Goal: Task Accomplishment & Management: Use online tool/utility

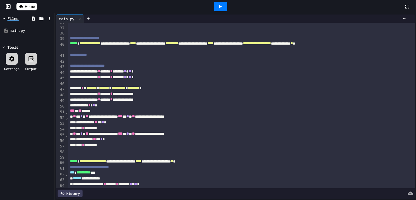
scroll to position [205, 0]
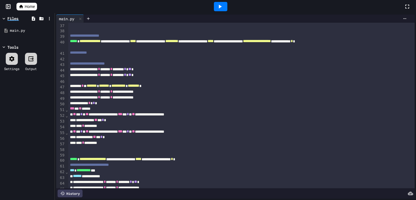
click at [291, 43] on span "*" at bounding box center [292, 41] width 2 height 4
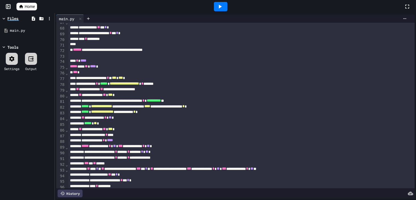
scroll to position [384, 0]
click at [185, 108] on span "*" at bounding box center [183, 106] width 2 height 4
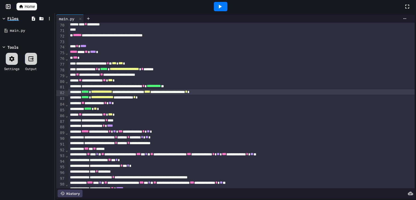
scroll to position [399, 0]
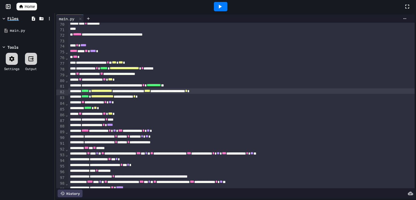
click at [135, 98] on span "*" at bounding box center [134, 97] width 2 height 4
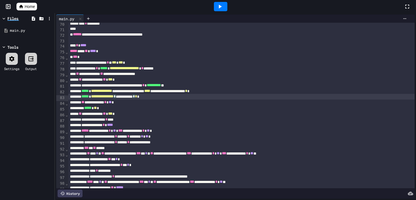
click at [187, 93] on span "*" at bounding box center [186, 91] width 2 height 4
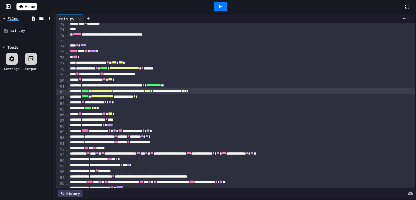
click at [135, 98] on span "*" at bounding box center [134, 97] width 2 height 4
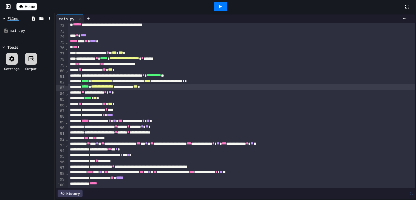
scroll to position [412, 0]
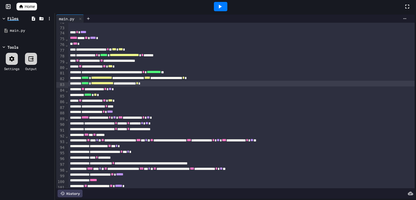
click at [115, 97] on div "***** * ** *" at bounding box center [241, 95] width 346 height 6
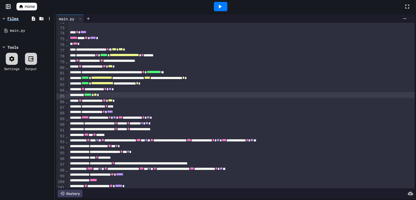
click at [97, 95] on span "**" at bounding box center [95, 95] width 3 height 4
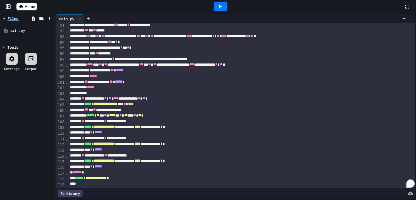
scroll to position [517, 0]
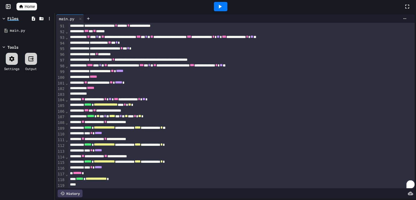
click at [224, 8] on div at bounding box center [220, 6] width 13 height 9
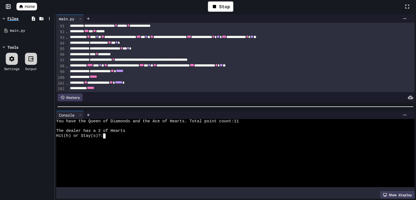
click at [209, 145] on div at bounding box center [232, 145] width 353 height 5
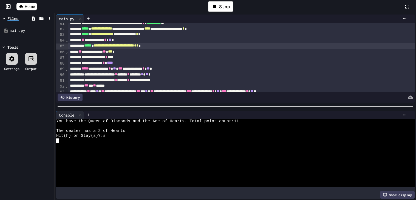
scroll to position [463, 0]
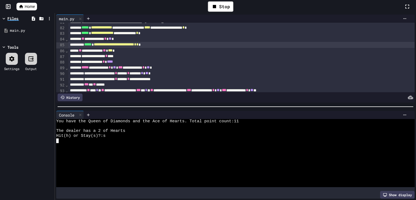
click at [144, 51] on div "**********" at bounding box center [241, 51] width 346 height 6
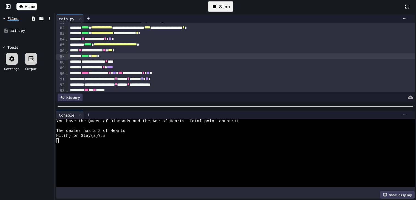
click at [220, 5] on div "Stop" at bounding box center [220, 6] width 25 height 10
click at [220, 5] on icon at bounding box center [220, 6] width 7 height 7
click at [186, 146] on div at bounding box center [232, 145] width 353 height 5
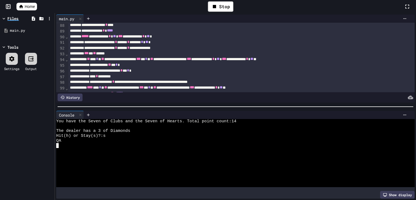
scroll to position [501, 0]
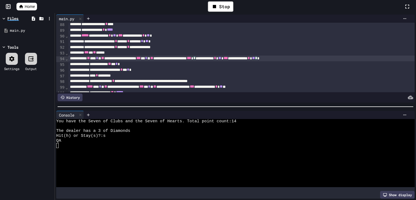
click at [266, 59] on div "**********" at bounding box center [241, 59] width 346 height 6
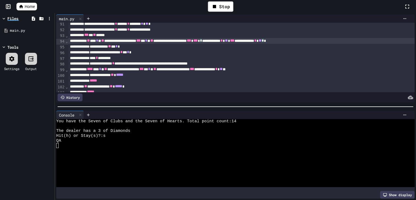
scroll to position [519, 0]
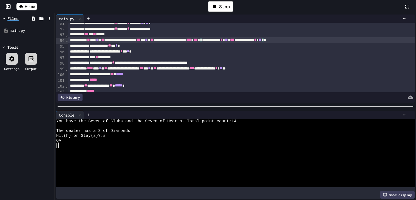
click at [273, 70] on div "**********" at bounding box center [241, 69] width 346 height 6
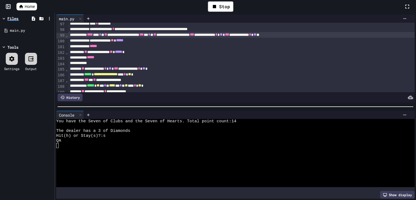
scroll to position [556, 0]
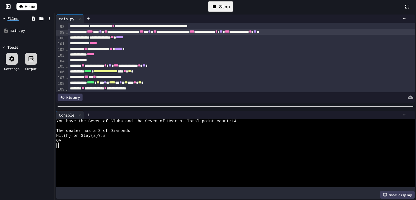
click at [224, 5] on div "Stop" at bounding box center [220, 6] width 25 height 10
click at [222, 7] on icon at bounding box center [220, 6] width 7 height 7
click at [161, 152] on div at bounding box center [232, 150] width 353 height 5
click at [220, 7] on icon at bounding box center [220, 7] width 3 height 4
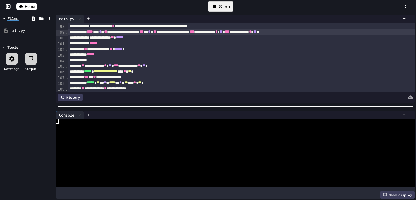
click at [220, 7] on div "Stop" at bounding box center [220, 6] width 25 height 10
click at [220, 7] on icon at bounding box center [220, 7] width 3 height 4
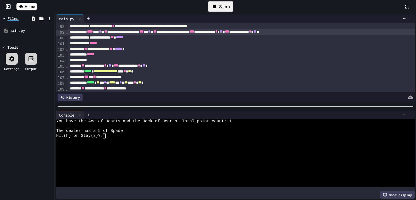
click at [195, 130] on div "The dealer has a 5 of Spade" at bounding box center [232, 131] width 353 height 5
click at [224, 8] on div at bounding box center [220, 6] width 13 height 9
click at [231, 134] on div "Hit(h) or Stay(s)?:" at bounding box center [232, 136] width 353 height 5
click at [404, 118] on div at bounding box center [246, 115] width 325 height 8
click at [404, 117] on icon at bounding box center [404, 115] width 4 height 4
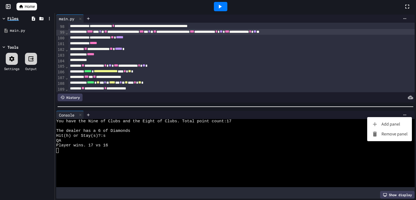
click at [394, 140] on ul "Add panel Remove panel" at bounding box center [389, 129] width 45 height 24
click at [393, 135] on li "Remove panel" at bounding box center [389, 134] width 45 height 10
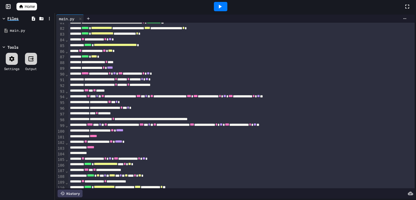
scroll to position [461, 0]
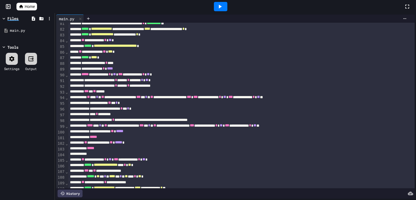
click at [218, 5] on icon at bounding box center [220, 6] width 7 height 7
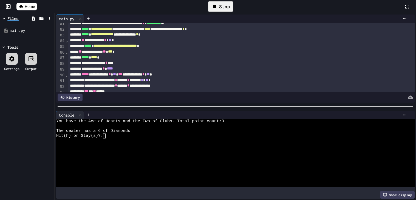
click at [204, 153] on div at bounding box center [232, 155] width 353 height 5
click at [219, 8] on icon at bounding box center [220, 6] width 7 height 7
click at [201, 155] on div at bounding box center [232, 155] width 353 height 5
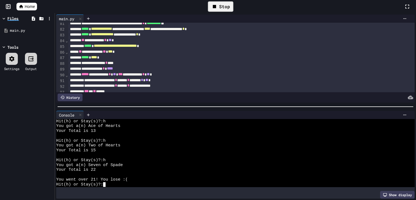
scroll to position [15, 0]
click at [406, 113] on icon at bounding box center [404, 115] width 4 height 4
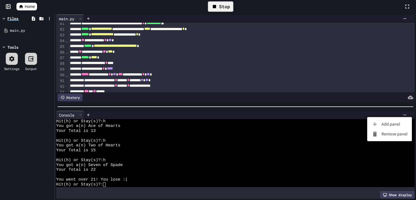
click at [403, 136] on li "Remove panel" at bounding box center [389, 134] width 45 height 10
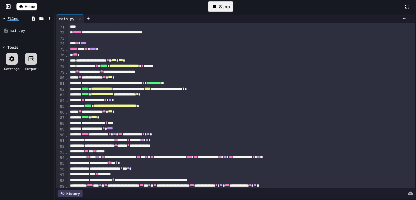
scroll to position [400, 0]
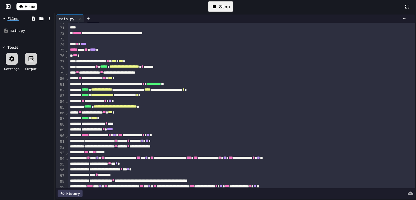
click at [183, 109] on div "**********" at bounding box center [241, 107] width 346 height 6
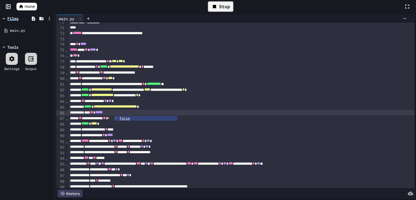
click at [221, 7] on div "Stop" at bounding box center [220, 6] width 25 height 10
click at [221, 7] on icon at bounding box center [220, 6] width 7 height 7
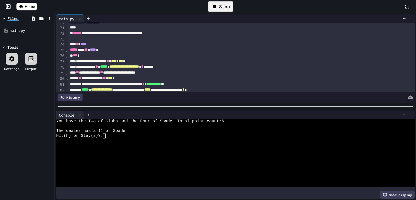
click at [199, 153] on div at bounding box center [232, 155] width 353 height 5
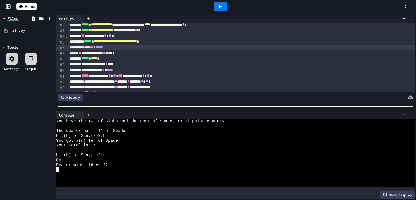
scroll to position [467, 0]
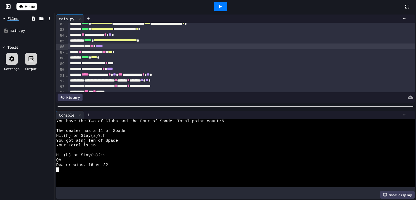
click at [97, 58] on span "****" at bounding box center [94, 57] width 6 height 4
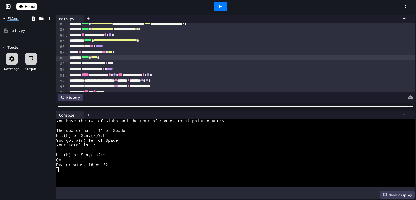
click at [97, 58] on span "****" at bounding box center [94, 57] width 6 height 4
click at [97, 58] on span "****" at bounding box center [94, 58] width 6 height 4
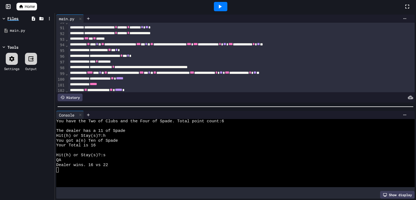
scroll to position [514, 0]
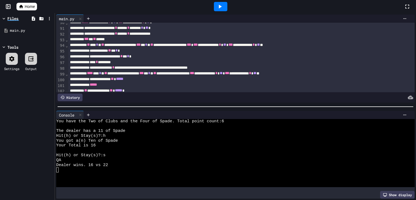
click at [271, 75] on div "**********" at bounding box center [241, 74] width 346 height 6
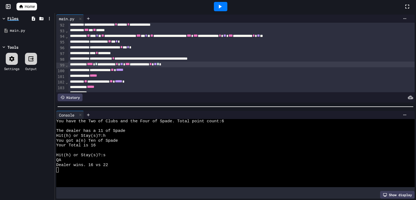
scroll to position [525, 0]
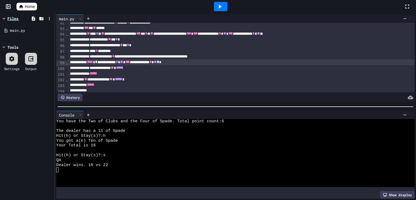
click at [218, 6] on icon at bounding box center [220, 6] width 7 height 7
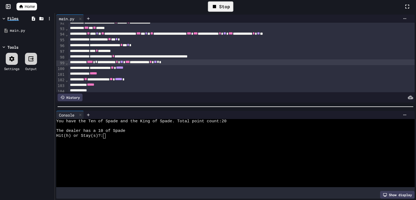
click at [226, 9] on div "Stop" at bounding box center [220, 6] width 25 height 10
click at [226, 9] on div at bounding box center [220, 6] width 13 height 9
click at [215, 145] on div at bounding box center [232, 145] width 353 height 5
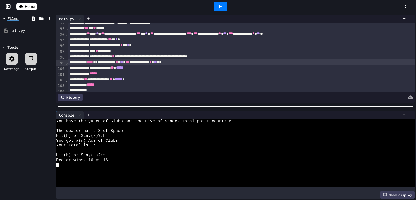
click at [223, 3] on icon at bounding box center [220, 6] width 7 height 7
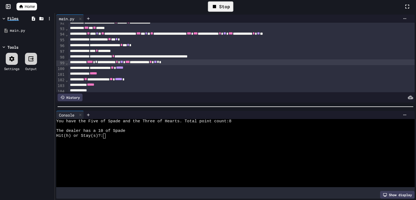
click at [195, 153] on div at bounding box center [232, 150] width 353 height 5
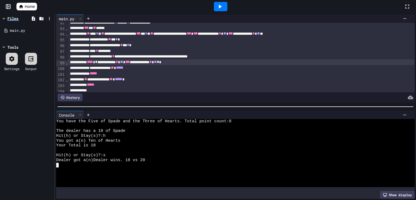
click at [222, 10] on div at bounding box center [220, 6] width 13 height 9
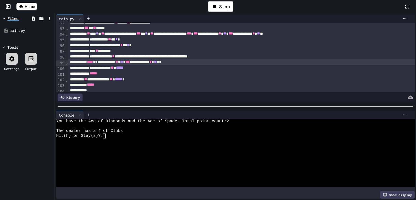
click at [201, 156] on div at bounding box center [232, 155] width 353 height 5
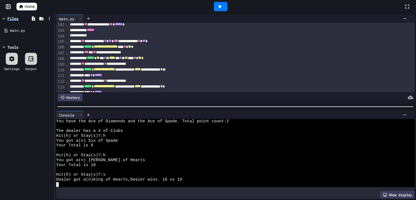
scroll to position [591, 0]
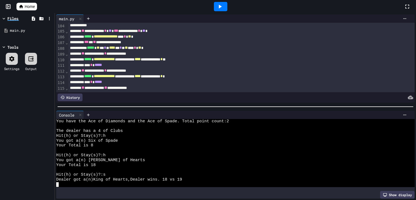
click at [226, 6] on div at bounding box center [220, 6] width 13 height 9
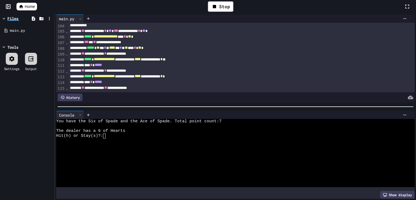
click at [152, 133] on div "The dealer has a 6 of Hearts" at bounding box center [232, 131] width 353 height 5
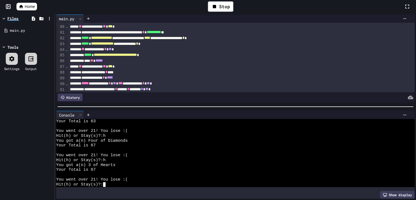
scroll to position [452, 0]
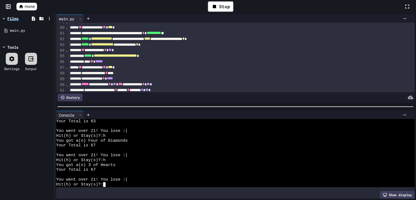
click at [107, 61] on div "*** ** *****" at bounding box center [241, 62] width 346 height 6
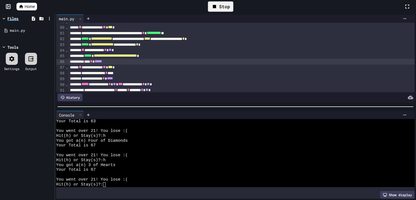
click at [216, 12] on div "Stop" at bounding box center [220, 6] width 25 height 10
click at [216, 6] on div at bounding box center [220, 6] width 13 height 9
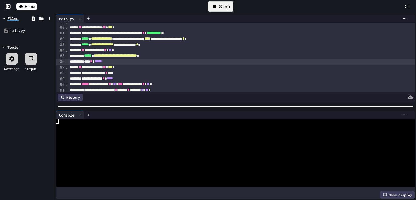
scroll to position [0, 0]
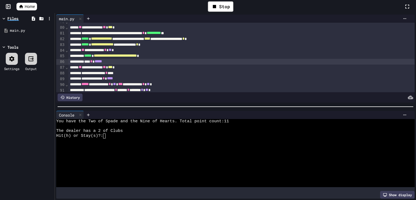
click at [194, 142] on div at bounding box center [232, 141] width 353 height 5
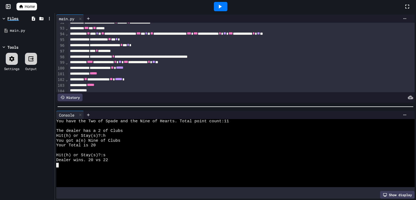
scroll to position [527, 0]
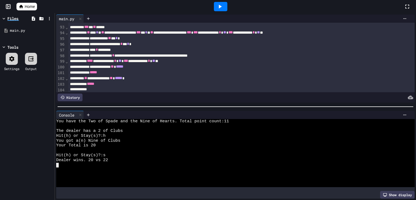
click at [111, 62] on div "**********" at bounding box center [241, 61] width 346 height 6
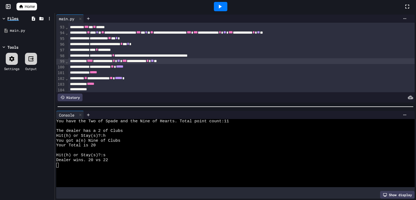
click at [199, 61] on div "**********" at bounding box center [241, 61] width 346 height 6
click at [218, 7] on icon at bounding box center [220, 6] width 7 height 7
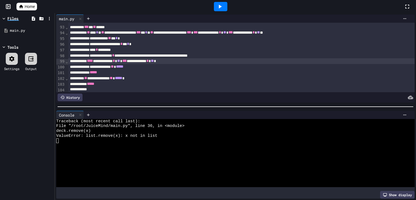
click at [204, 122] on div "Traceback (most recent call last):" at bounding box center [232, 121] width 353 height 5
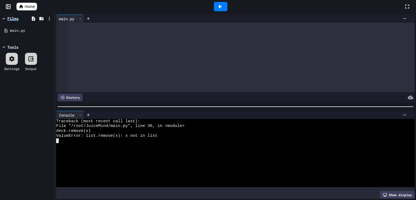
scroll to position [619, 0]
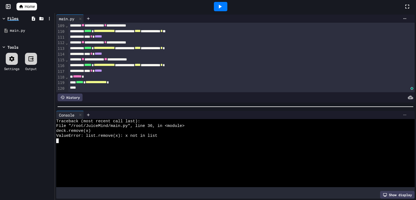
click at [402, 115] on icon at bounding box center [404, 115] width 4 height 4
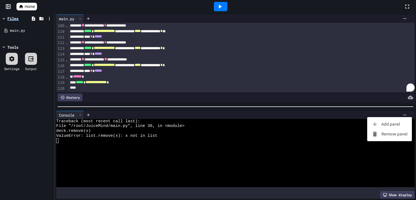
click at [23, 8] on div at bounding box center [208, 100] width 416 height 200
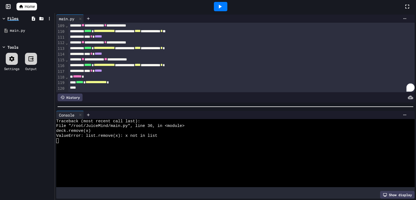
click at [31, 8] on span "Home" at bounding box center [30, 6] width 10 height 5
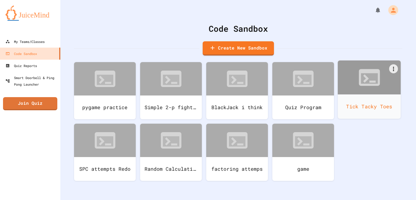
click at [369, 102] on div "Tick Tacky Toes" at bounding box center [369, 107] width 63 height 24
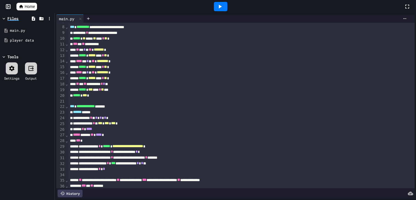
scroll to position [45, 0]
click at [30, 5] on span "Home" at bounding box center [30, 6] width 10 height 5
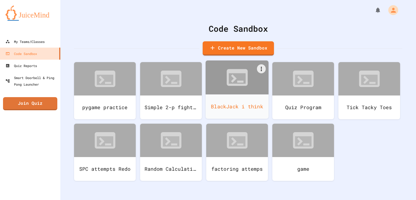
click at [230, 100] on div "BlackJack i think" at bounding box center [237, 107] width 63 height 24
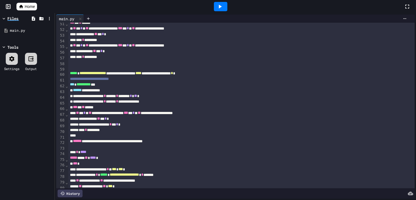
scroll to position [292, 0]
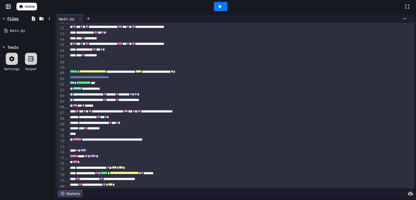
click at [121, 92] on div "**********" at bounding box center [241, 89] width 346 height 6
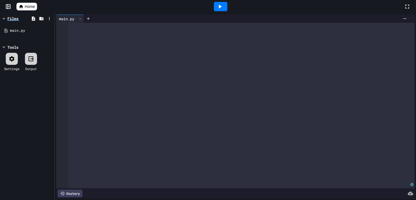
scroll to position [0, 0]
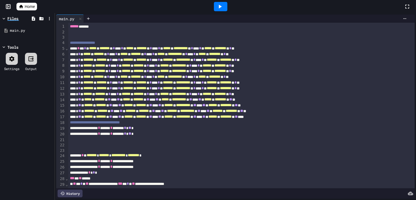
click at [220, 7] on icon at bounding box center [220, 7] width 3 height 4
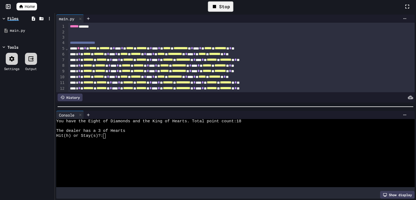
click at [251, 146] on div at bounding box center [232, 145] width 353 height 5
click at [214, 3] on div at bounding box center [220, 6] width 13 height 9
click at [232, 140] on div at bounding box center [232, 141] width 353 height 5
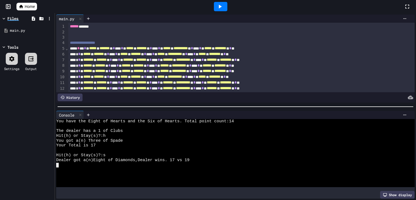
click at [227, 10] on div at bounding box center [220, 6] width 13 height 9
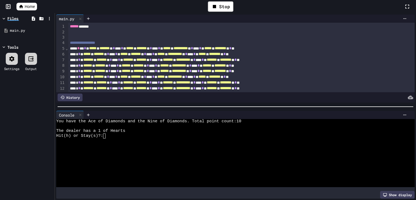
click at [198, 154] on div at bounding box center [232, 155] width 353 height 5
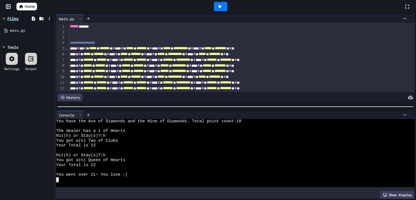
click at [224, 10] on div at bounding box center [220, 6] width 13 height 9
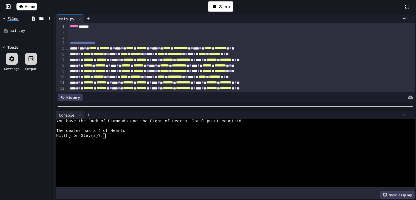
click at [214, 148] on div at bounding box center [232, 145] width 353 height 5
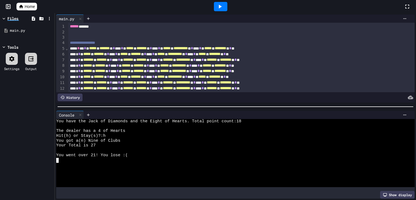
click at [219, 7] on icon at bounding box center [220, 7] width 3 height 4
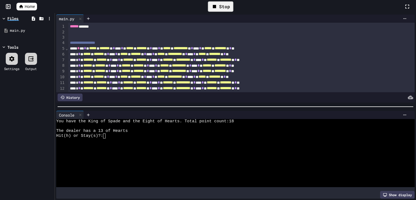
click at [217, 162] on div at bounding box center [232, 160] width 353 height 5
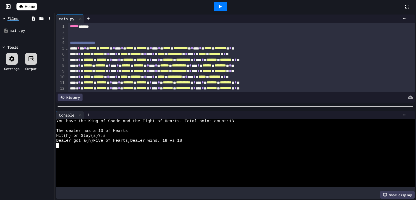
click at [217, 5] on icon at bounding box center [220, 6] width 7 height 7
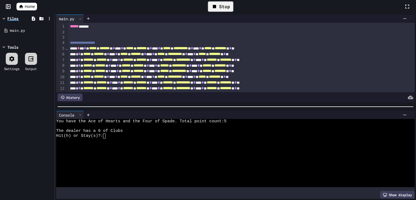
click at [226, 140] on div at bounding box center [232, 141] width 353 height 5
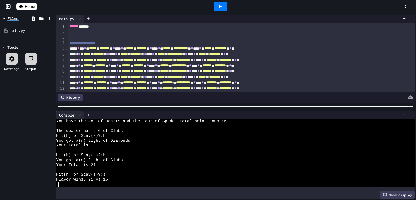
click at [402, 113] on div at bounding box center [404, 115] width 9 height 4
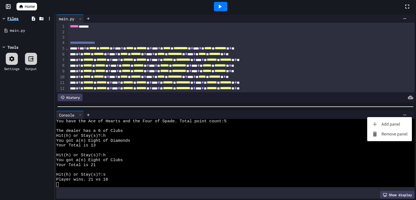
click at [382, 147] on div at bounding box center [208, 100] width 416 height 200
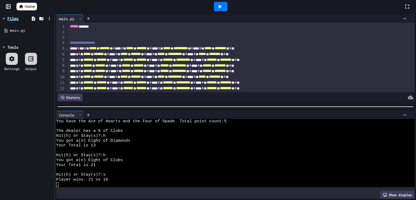
click at [409, 109] on div at bounding box center [235, 106] width 361 height 5
click at [406, 113] on icon at bounding box center [404, 115] width 4 height 4
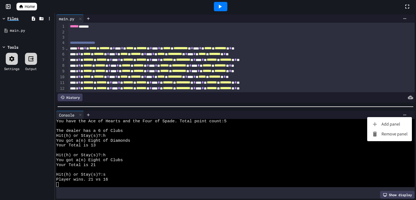
click at [392, 133] on li "Remove panel" at bounding box center [389, 134] width 45 height 10
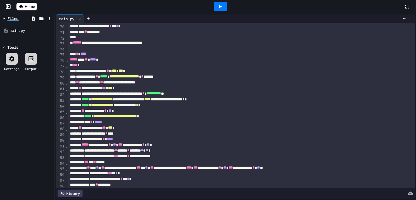
scroll to position [397, 0]
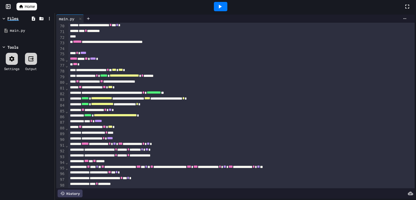
click at [127, 121] on div "*** * *****" at bounding box center [241, 122] width 346 height 6
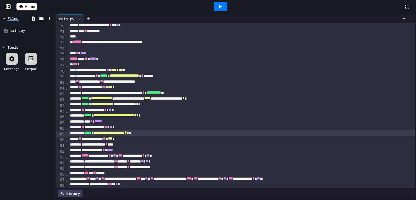
click at [219, 6] on icon at bounding box center [220, 7] width 3 height 4
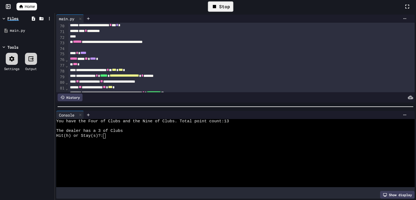
click at [194, 151] on div at bounding box center [232, 150] width 353 height 5
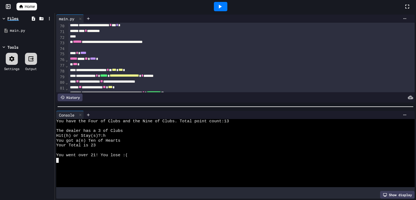
click at [214, 10] on div at bounding box center [220, 6] width 13 height 9
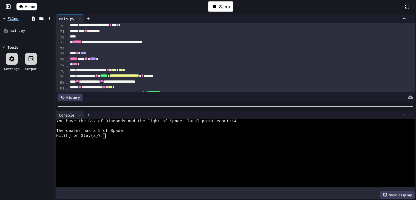
click at [189, 166] on div at bounding box center [232, 165] width 353 height 5
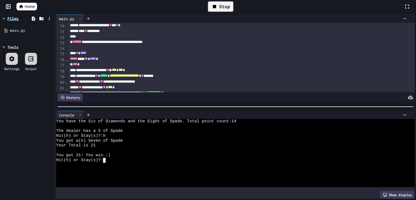
click at [217, 10] on icon at bounding box center [214, 6] width 7 height 7
click at [217, 10] on icon at bounding box center [220, 6] width 7 height 7
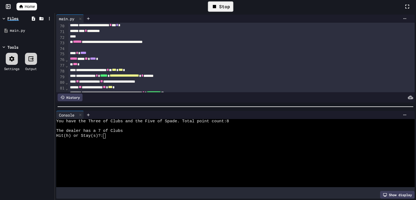
click at [195, 141] on div at bounding box center [232, 141] width 353 height 5
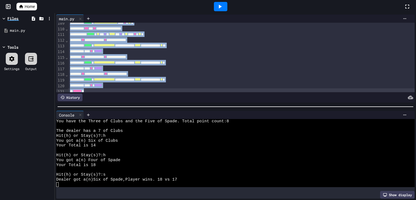
scroll to position [624, 0]
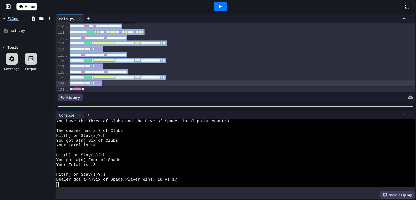
drag, startPoint x: 88, startPoint y: 50, endPoint x: 146, endPoint y: 84, distance: 67.2
copy div "**********"
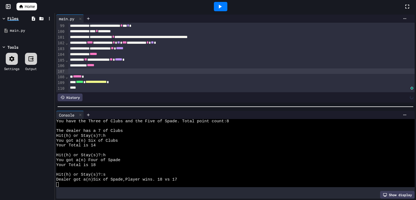
scroll to position [557, 0]
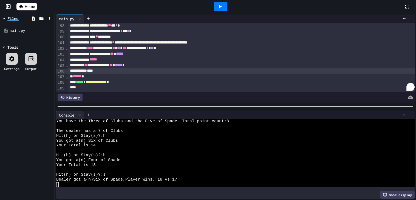
click at [164, 53] on div "**********" at bounding box center [241, 54] width 346 height 6
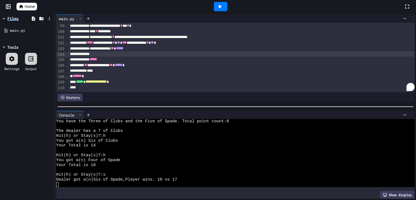
scroll to position [562, 0]
click at [97, 61] on span "*****" at bounding box center [93, 60] width 7 height 4
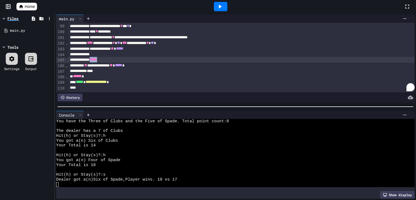
click at [97, 61] on span "*****" at bounding box center [93, 60] width 7 height 4
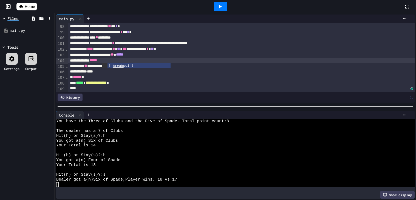
click at [163, 50] on div "**********" at bounding box center [241, 49] width 346 height 6
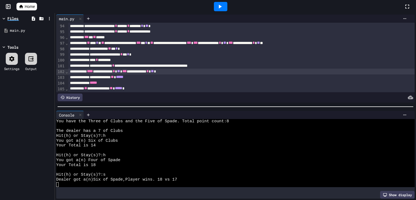
scroll to position [557, 0]
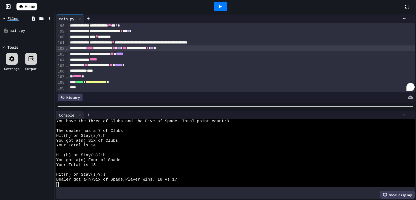
click at [113, 73] on div "****" at bounding box center [241, 70] width 346 height 5
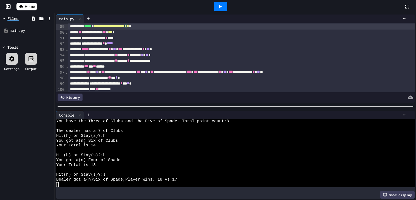
scroll to position [637, 0]
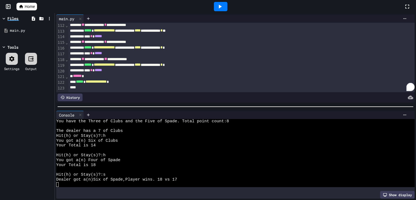
click at [218, 7] on icon at bounding box center [220, 6] width 7 height 7
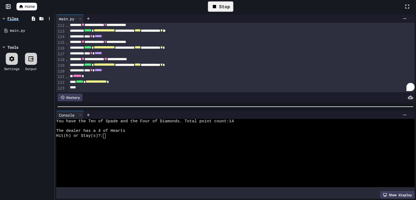
click at [205, 148] on div at bounding box center [232, 150] width 353 height 5
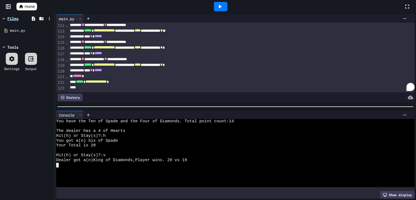
click at [220, 8] on icon at bounding box center [220, 6] width 7 height 7
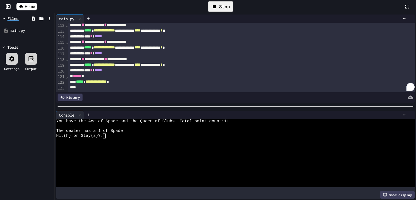
click at [225, 155] on div at bounding box center [232, 155] width 353 height 5
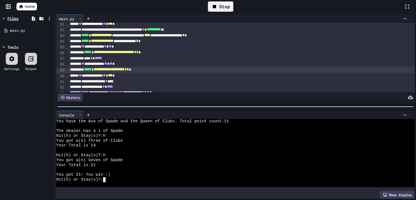
scroll to position [469, 0]
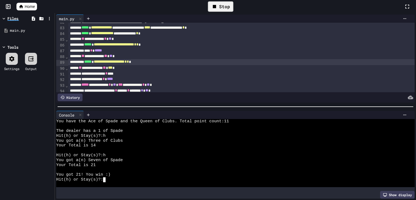
click at [169, 62] on div "**********" at bounding box center [241, 62] width 346 height 6
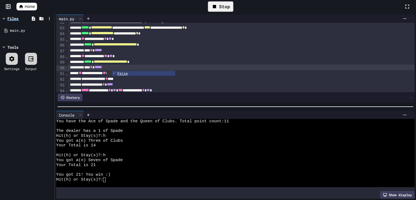
click at [218, 11] on div "Stop" at bounding box center [220, 6] width 25 height 10
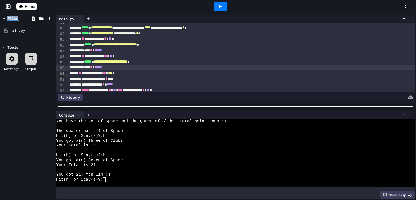
click at [218, 11] on div at bounding box center [220, 6] width 13 height 9
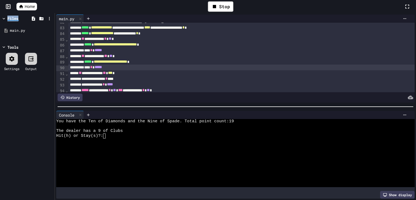
click at [209, 136] on div "Hit(h) or Stay(s)?:" at bounding box center [232, 136] width 353 height 5
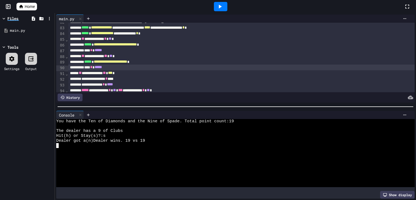
click at [219, 7] on icon at bounding box center [220, 6] width 7 height 7
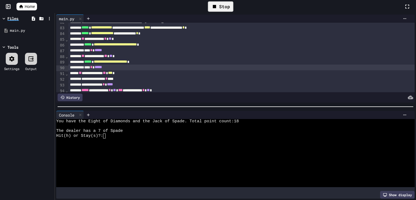
click at [191, 158] on div at bounding box center [232, 155] width 353 height 5
click at [225, 6] on div at bounding box center [220, 6] width 13 height 9
click at [204, 162] on div at bounding box center [232, 160] width 353 height 5
click at [232, 9] on div "Stop" at bounding box center [220, 6] width 25 height 10
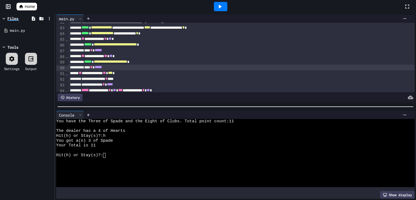
click at [218, 7] on icon at bounding box center [220, 6] width 7 height 7
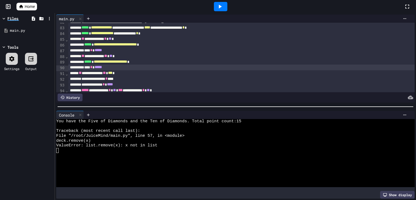
click at [209, 144] on div "ValueError: list.remove(x): x not in list" at bounding box center [232, 145] width 353 height 5
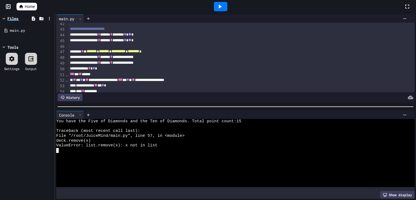
scroll to position [238, 0]
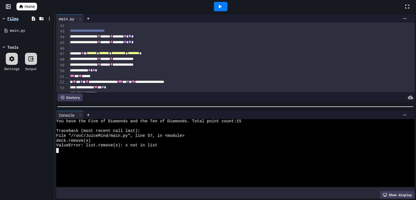
click at [133, 32] on div "**********" at bounding box center [241, 30] width 346 height 5
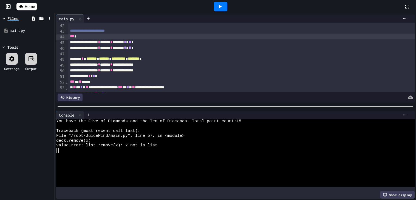
click at [107, 44] on div "**********" at bounding box center [241, 42] width 346 height 6
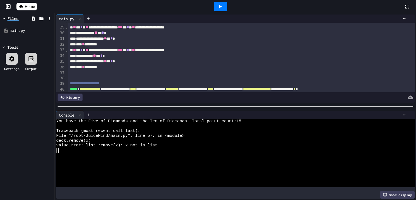
scroll to position [151, 0]
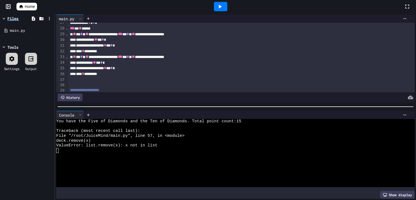
click at [71, 79] on div "To enrich screen reader interactions, please activate Accessibility in Grammarl…" at bounding box center [241, 79] width 346 height 5
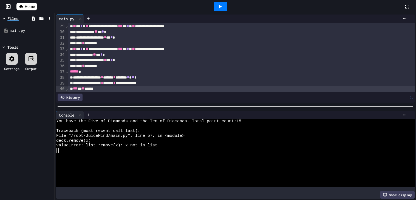
scroll to position [164, 0]
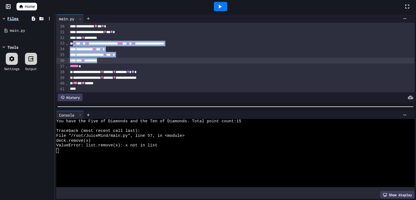
drag, startPoint x: 74, startPoint y: 42, endPoint x: 115, endPoint y: 60, distance: 45.1
copy div "**********"
click at [111, 83] on div "*** * ** *****" at bounding box center [241, 84] width 346 height 6
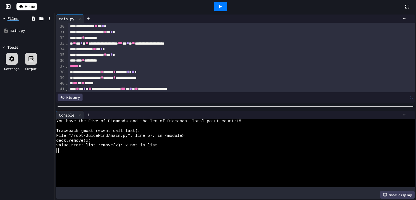
scroll to position [182, 0]
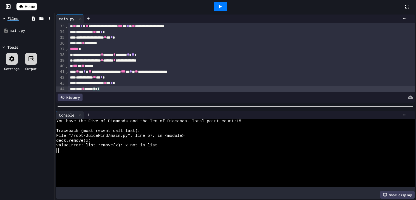
click at [85, 76] on div "**********" at bounding box center [241, 78] width 346 height 6
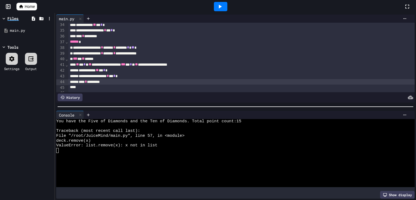
scroll to position [188, 0]
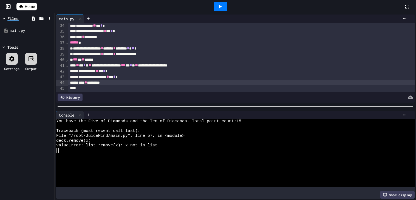
click at [221, 8] on icon at bounding box center [220, 6] width 7 height 7
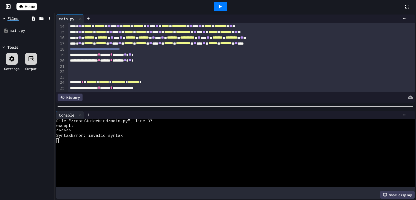
scroll to position [74, 0]
click at [99, 74] on div "To enrich screen reader interactions, please activate Accessibility in Grammarl…" at bounding box center [241, 76] width 346 height 5
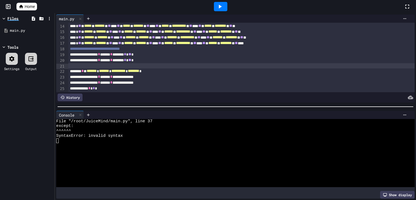
click at [71, 54] on div "**********" at bounding box center [241, 55] width 346 height 6
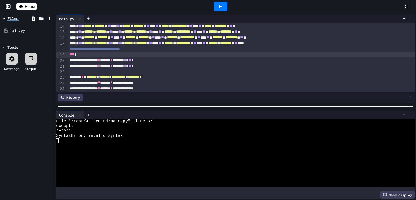
click at [76, 59] on div "**********" at bounding box center [241, 61] width 346 height 6
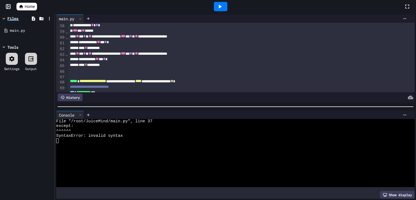
scroll to position [329, 0]
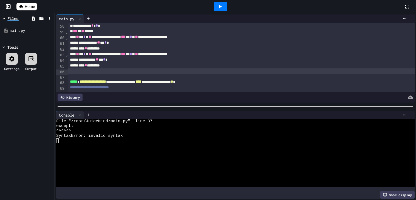
click at [88, 72] on div "To enrich screen reader interactions, please activate Accessibility in Grammarl…" at bounding box center [241, 71] width 346 height 5
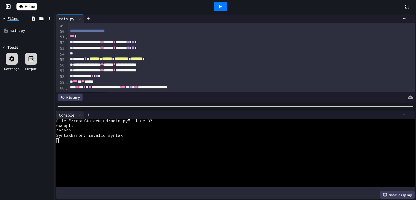
scroll to position [272, 0]
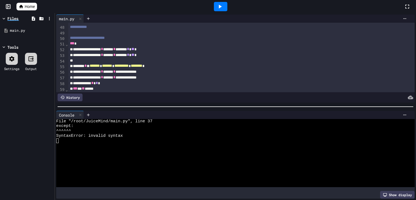
click at [79, 44] on div "*** *" at bounding box center [241, 44] width 346 height 6
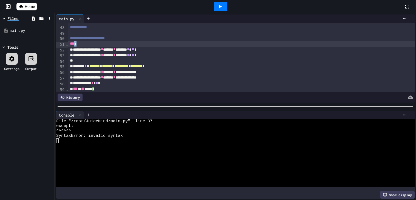
click at [79, 44] on div "*** *" at bounding box center [241, 44] width 346 height 6
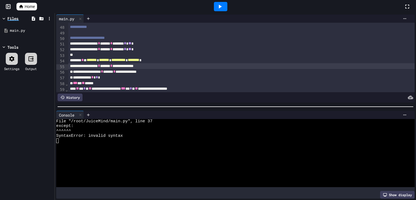
click at [74, 73] on div "**********" at bounding box center [241, 72] width 346 height 6
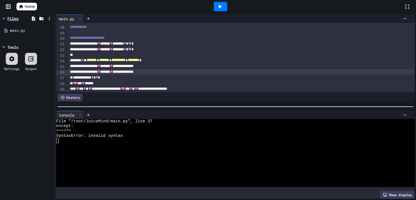
click at [75, 79] on div "**********" at bounding box center [241, 78] width 346 height 6
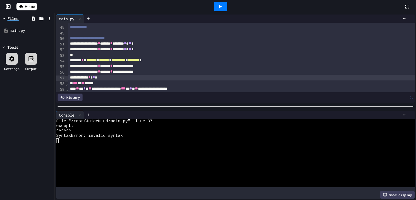
click at [75, 84] on span "***" at bounding box center [75, 83] width 4 height 4
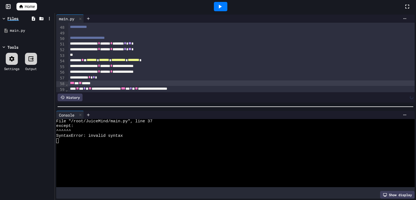
click at [78, 87] on div "**********" at bounding box center [241, 89] width 346 height 6
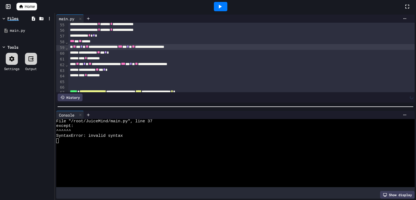
scroll to position [315, 0]
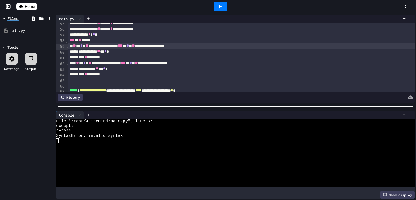
click at [84, 52] on div "**********" at bounding box center [241, 52] width 346 height 6
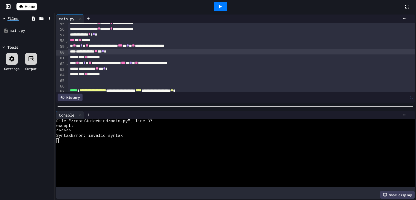
click at [84, 59] on div "**** * *********" at bounding box center [241, 58] width 346 height 6
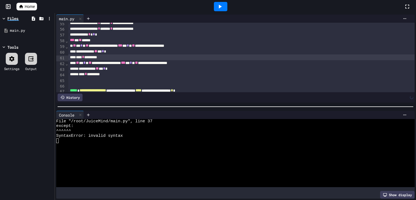
click at [79, 65] on span "**" at bounding box center [77, 63] width 3 height 4
click at [79, 64] on span "**" at bounding box center [77, 63] width 3 height 4
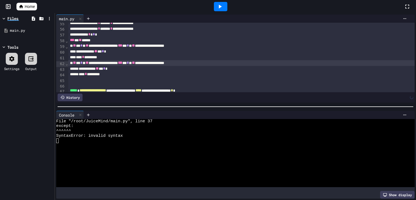
click at [85, 70] on div "**********" at bounding box center [241, 69] width 346 height 6
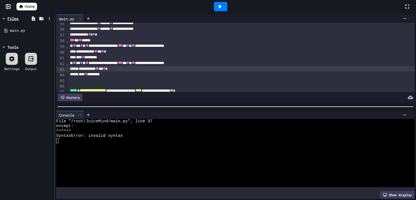
click at [84, 71] on div "**********" at bounding box center [241, 69] width 346 height 6
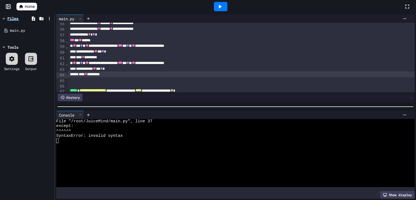
click at [84, 77] on div "**** * *********" at bounding box center [241, 75] width 346 height 6
click at [216, 5] on div at bounding box center [220, 6] width 13 height 9
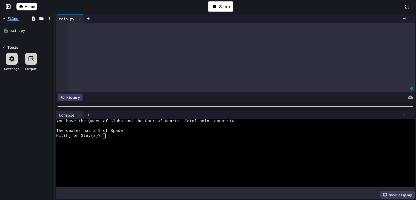
scroll to position [0, 0]
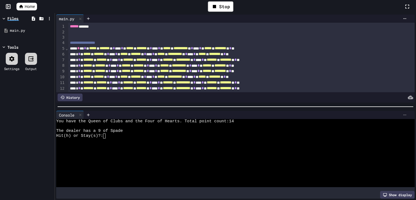
click at [405, 116] on icon at bounding box center [404, 115] width 4 height 4
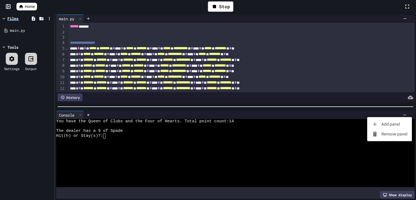
click at [391, 136] on li "Remove panel" at bounding box center [389, 134] width 45 height 10
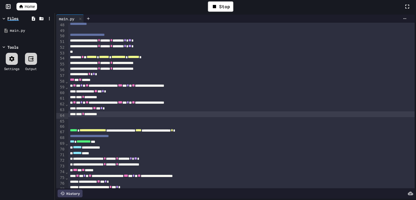
scroll to position [276, 0]
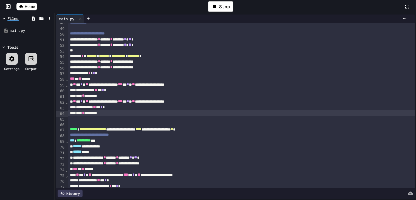
click at [76, 124] on div "To enrich screen reader interactions, please activate Accessibility in Grammarl…" at bounding box center [241, 123] width 346 height 5
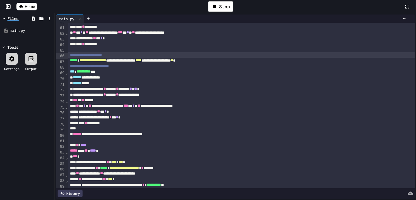
scroll to position [351, 0]
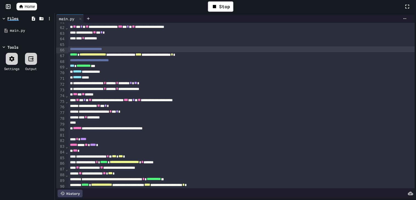
click at [78, 135] on div "To enrich screen reader interactions, please activate Accessibility in Grammarl…" at bounding box center [241, 134] width 346 height 5
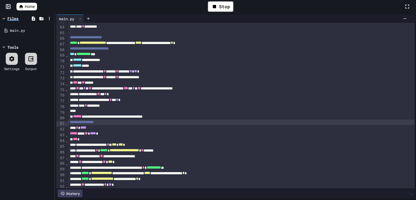
scroll to position [363, 0]
click at [100, 140] on div "*** *" at bounding box center [241, 140] width 346 height 6
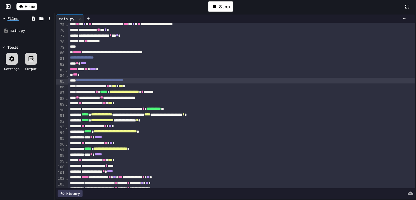
scroll to position [429, 0]
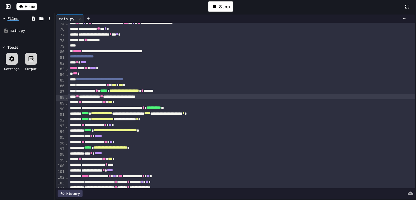
click at [180, 97] on div "**********" at bounding box center [241, 97] width 346 height 6
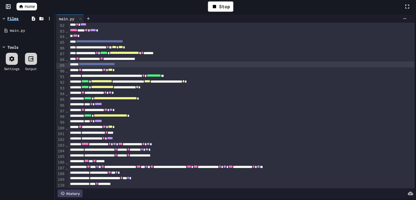
scroll to position [467, 0]
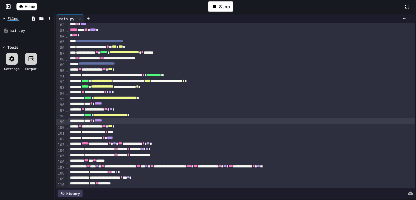
click at [137, 121] on div "*** * *****" at bounding box center [241, 121] width 346 height 6
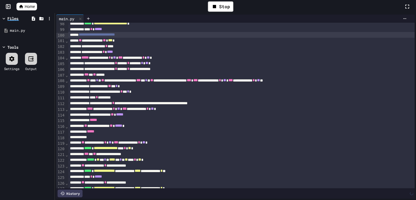
scroll to position [583, 0]
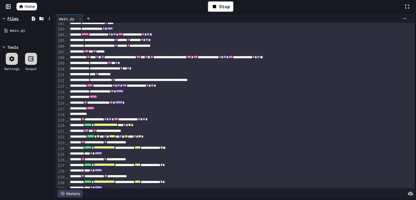
click at [93, 114] on div "To enrich screen reader interactions, please activate Accessibility in Grammarl…" at bounding box center [241, 114] width 346 height 5
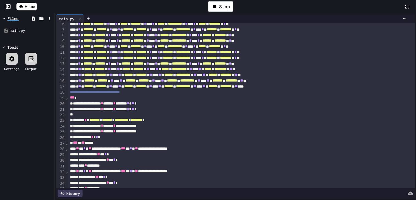
scroll to position [0, 0]
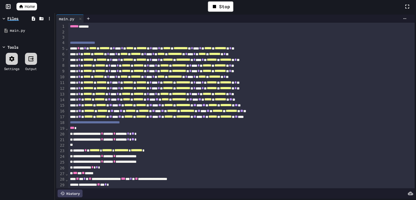
click at [30, 5] on span "Home" at bounding box center [30, 6] width 10 height 5
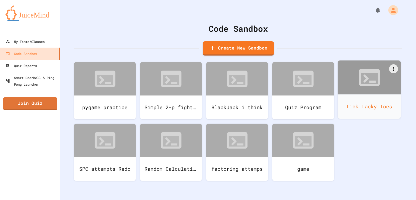
click at [365, 93] on div at bounding box center [369, 78] width 63 height 34
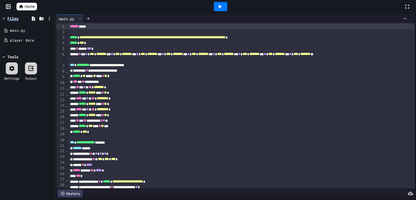
click at [132, 54] on span "*******" at bounding box center [127, 54] width 10 height 4
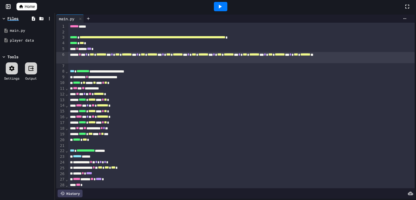
click at [72, 33] on div "To enrich screen reader interactions, please activate Accessibility in Grammarl…" at bounding box center [241, 32] width 346 height 5
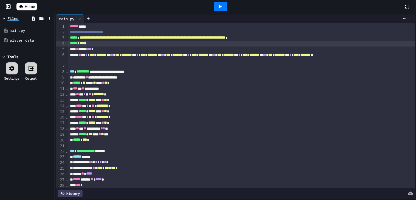
click at [94, 43] on div "***** * *** *" at bounding box center [241, 44] width 346 height 6
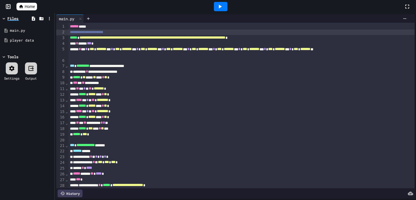
click at [225, 37] on span "**********" at bounding box center [153, 38] width 146 height 4
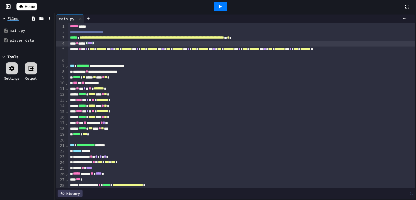
click at [112, 44] on div "**** * ***** * *** *" at bounding box center [241, 44] width 346 height 6
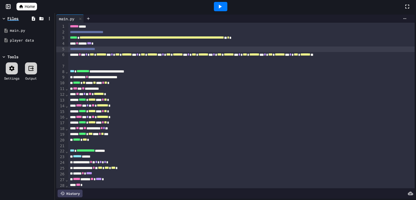
click at [72, 67] on div "To enrich screen reader interactions, please activate Accessibility in Grammarl…" at bounding box center [241, 66] width 346 height 5
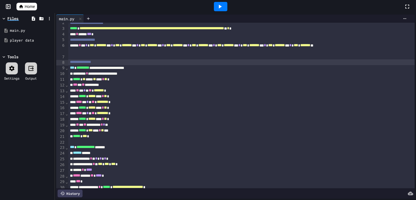
scroll to position [10, 0]
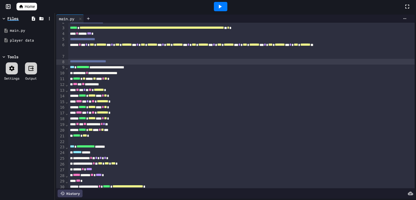
click at [73, 142] on div "To enrich screen reader interactions, please activate Accessibility in Grammarl…" at bounding box center [241, 141] width 346 height 5
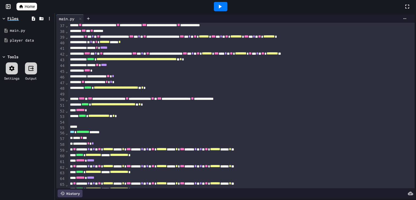
scroll to position [211, 0]
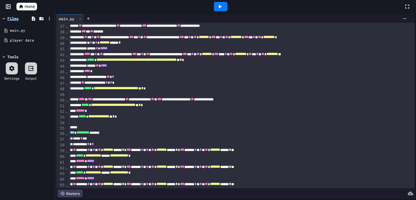
click at [73, 130] on div "To enrich screen reader interactions, please activate Accessibility in Grammarl…" at bounding box center [241, 127] width 346 height 5
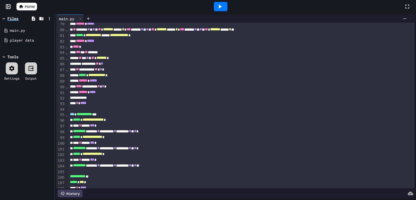
scroll to position [458, 0]
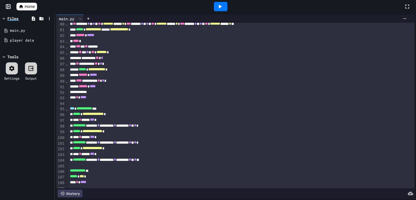
click at [72, 103] on div "To enrich screen reader interactions, please activate Accessibility in Grammarl…" at bounding box center [241, 103] width 346 height 5
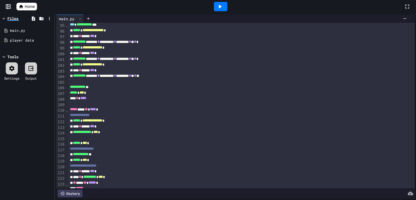
scroll to position [549, 0]
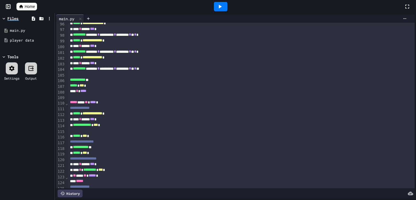
click at [99, 88] on div "***** * *** *" at bounding box center [241, 86] width 346 height 6
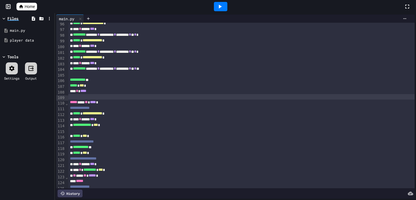
click at [76, 98] on div "To enrich screen reader interactions, please activate Accessibility in Grammarl…" at bounding box center [241, 96] width 346 height 5
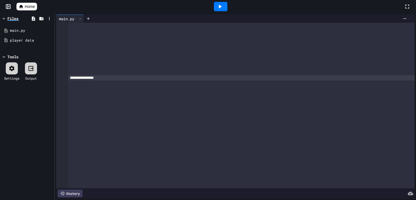
scroll to position [0, 0]
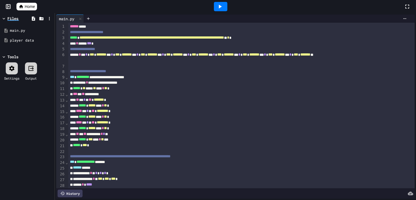
click at [67, 78] on span "⌄" at bounding box center [66, 77] width 3 height 4
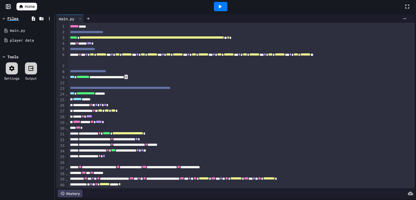
click at [65, 94] on span "⌄" at bounding box center [66, 94] width 3 height 4
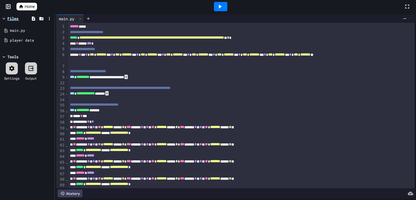
click at [66, 109] on span "⌄" at bounding box center [66, 111] width 3 height 4
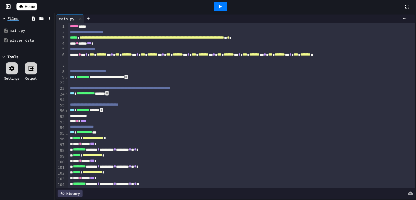
click at [66, 135] on span "⌄" at bounding box center [66, 134] width 3 height 4
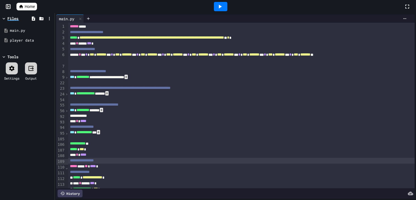
click at [67, 168] on span "⌄" at bounding box center [66, 168] width 3 height 4
click at [27, 9] on span "Home" at bounding box center [30, 6] width 10 height 5
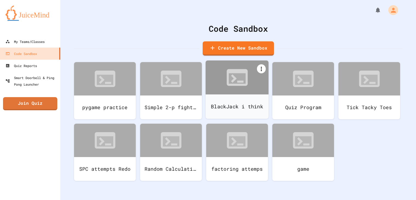
click at [262, 72] on icon at bounding box center [261, 69] width 7 height 7
click at [287, 53] on div at bounding box center [208, 100] width 416 height 200
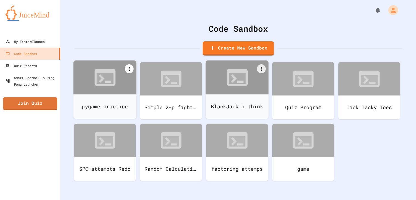
click at [131, 70] on icon at bounding box center [129, 69] width 7 height 7
click at [148, 93] on li "Delete" at bounding box center [142, 90] width 34 height 10
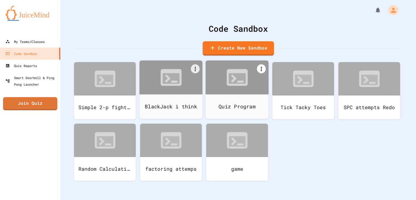
click at [262, 70] on icon at bounding box center [261, 69] width 7 height 7
click at [274, 91] on li "Delete" at bounding box center [274, 90] width 34 height 10
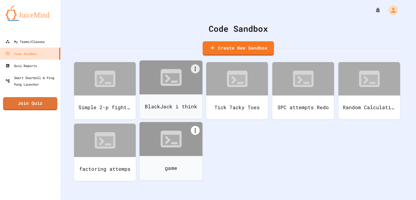
click at [197, 131] on icon at bounding box center [195, 130] width 7 height 7
click at [209, 151] on li "Delete" at bounding box center [208, 152] width 34 height 10
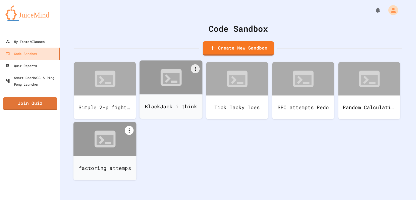
click at [131, 130] on icon at bounding box center [129, 130] width 7 height 7
click at [147, 152] on li "Delete" at bounding box center [142, 152] width 34 height 10
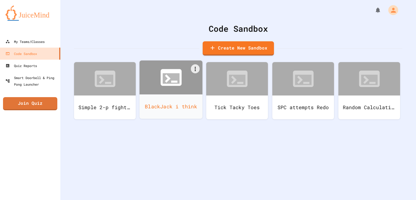
click at [177, 85] on icon at bounding box center [170, 77] width 21 height 17
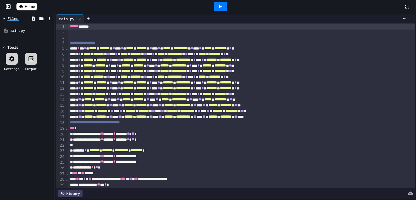
click at [218, 10] on div at bounding box center [220, 6] width 13 height 9
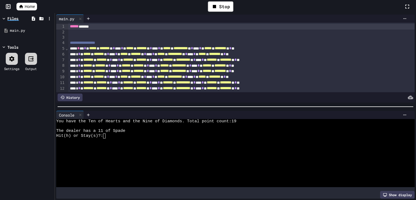
click at [215, 157] on div at bounding box center [232, 155] width 353 height 5
click at [403, 116] on icon at bounding box center [404, 115] width 4 height 4
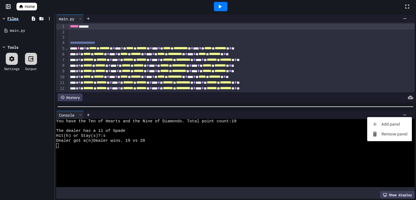
click at [399, 132] on li "Remove panel" at bounding box center [389, 134] width 45 height 10
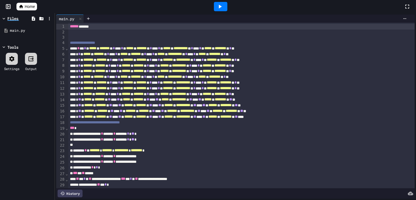
click at [67, 50] on span "⌄" at bounding box center [66, 48] width 3 height 4
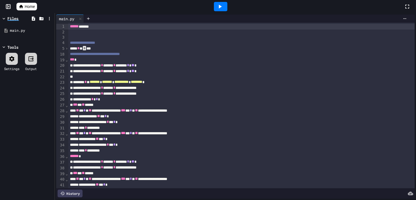
click at [67, 61] on span "⌄" at bounding box center [66, 60] width 3 height 4
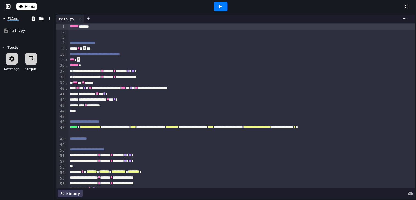
click at [66, 67] on span "⌄" at bounding box center [66, 66] width 3 height 4
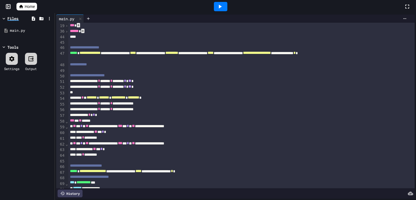
scroll to position [43, 0]
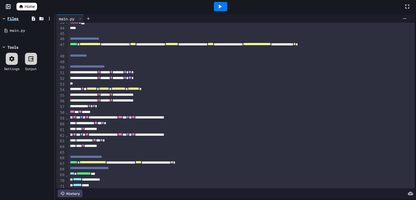
click at [66, 113] on span "⌄" at bounding box center [66, 113] width 3 height 4
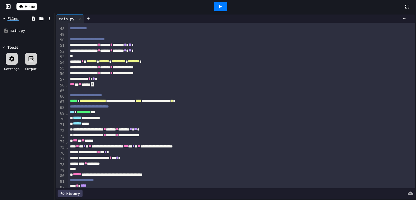
scroll to position [78, 0]
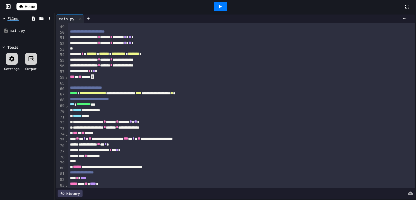
click at [66, 104] on span "⌄" at bounding box center [66, 106] width 3 height 4
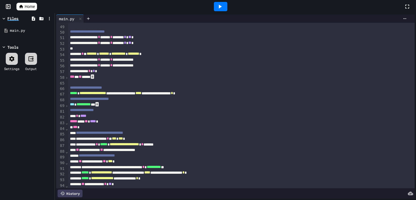
click at [66, 125] on div "⌄" at bounding box center [66, 124] width 3 height 6
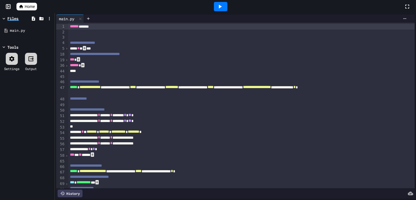
scroll to position [1, 0]
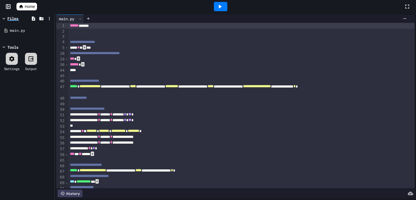
click at [86, 47] on span "*" at bounding box center [84, 47] width 3 height 4
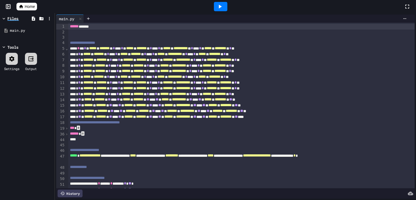
scroll to position [90, 0]
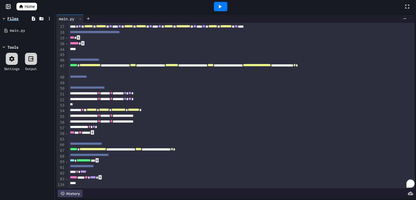
click at [33, 8] on span "Home" at bounding box center [30, 6] width 10 height 5
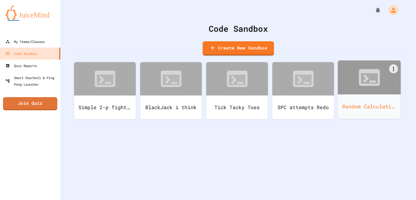
click at [387, 92] on div at bounding box center [369, 78] width 63 height 34
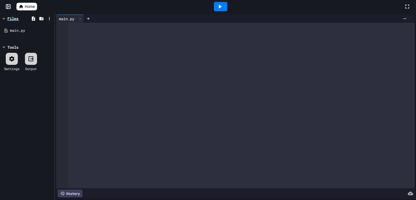
scroll to position [988, 0]
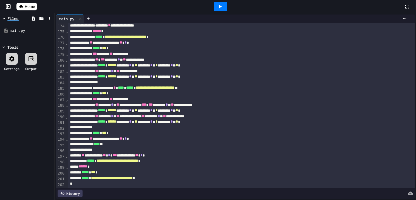
click at [35, 6] on link "Home" at bounding box center [26, 7] width 21 height 8
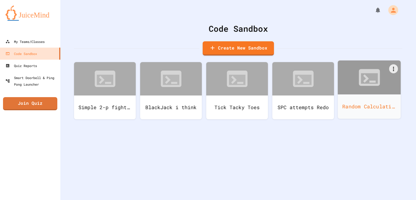
click at [381, 97] on div "Random Calculations" at bounding box center [369, 107] width 63 height 24
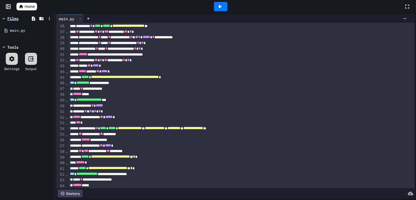
scroll to position [200, 0]
click at [30, 5] on span "Home" at bounding box center [30, 6] width 10 height 5
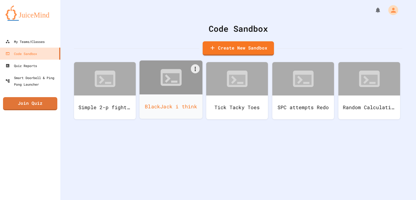
click at [192, 98] on div "BlackJack i think" at bounding box center [171, 107] width 63 height 24
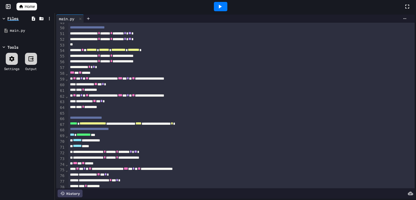
scroll to position [280, 0]
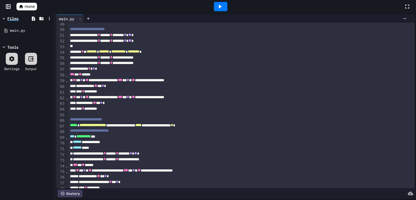
click at [29, 3] on link "Home" at bounding box center [26, 7] width 21 height 8
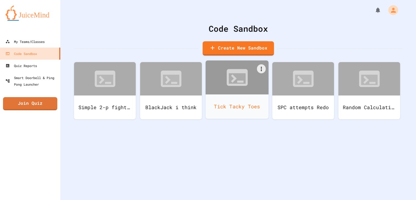
click at [228, 90] on div at bounding box center [237, 78] width 63 height 34
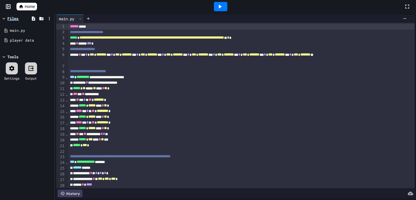
click at [33, 4] on span "Home" at bounding box center [30, 6] width 10 height 5
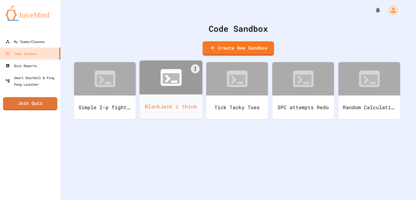
click at [162, 80] on icon at bounding box center [170, 77] width 21 height 17
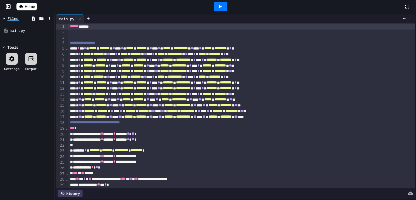
click at [220, 5] on icon at bounding box center [220, 6] width 7 height 7
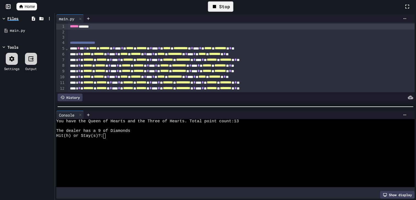
click at [127, 137] on div "Hit(h) or Stay(s)?:" at bounding box center [232, 136] width 353 height 5
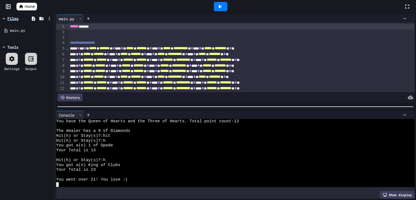
click at [27, 4] on span "Home" at bounding box center [30, 6] width 10 height 5
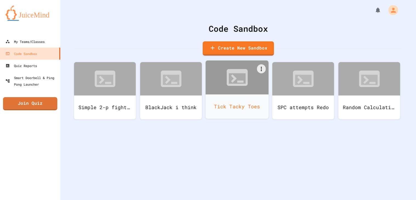
click at [226, 102] on div "Tick Tacky Toes" at bounding box center [237, 107] width 63 height 24
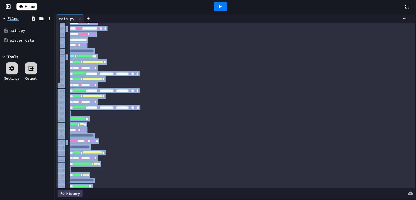
scroll to position [627, 0]
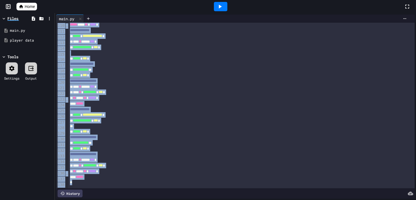
click at [196, 98] on div "** *** ** ***** *" at bounding box center [241, 98] width 346 height 6
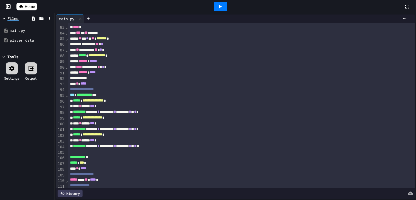
scroll to position [472, 0]
click at [102, 117] on span "**********" at bounding box center [93, 117] width 20 height 4
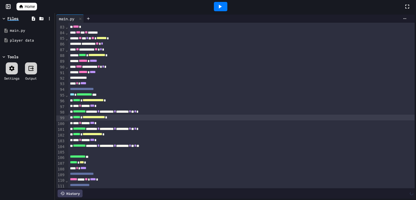
click at [102, 135] on span "**********" at bounding box center [93, 134] width 20 height 4
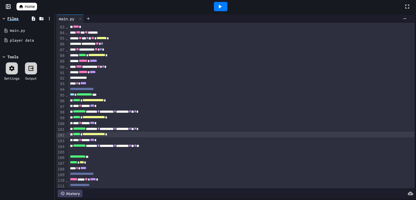
click at [223, 4] on div at bounding box center [220, 6] width 13 height 9
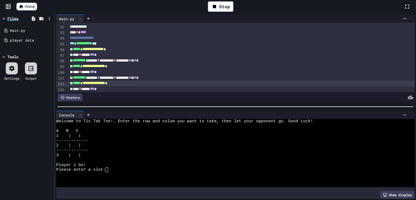
scroll to position [525, 0]
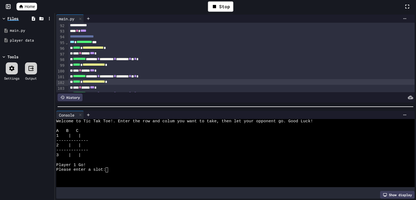
click at [105, 66] on span "**********" at bounding box center [94, 65] width 22 height 4
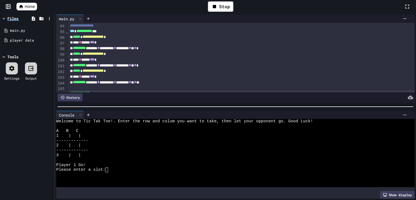
scroll to position [541, 0]
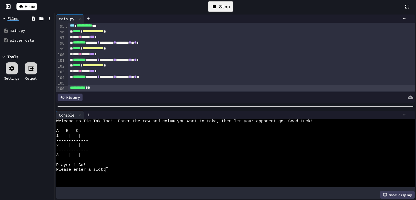
click at [218, 2] on div "Stop" at bounding box center [220, 6] width 25 height 10
click at [217, 4] on icon at bounding box center [220, 6] width 7 height 7
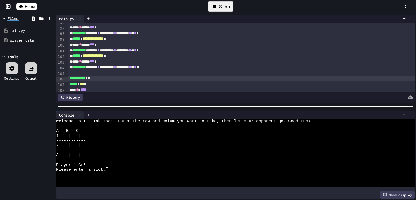
scroll to position [552, 0]
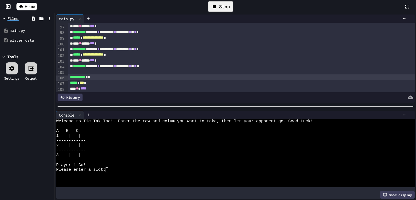
click at [407, 117] on div at bounding box center [404, 115] width 9 height 4
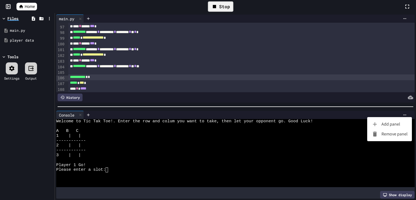
click at [382, 133] on li "Remove panel" at bounding box center [389, 134] width 45 height 10
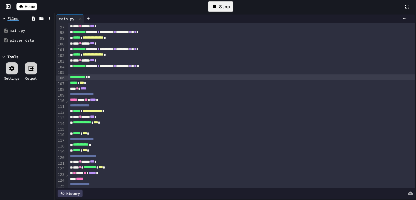
click at [37, 9] on div "Stop" at bounding box center [220, 7] width 367 height 16
click at [35, 9] on span "Home" at bounding box center [30, 6] width 10 height 5
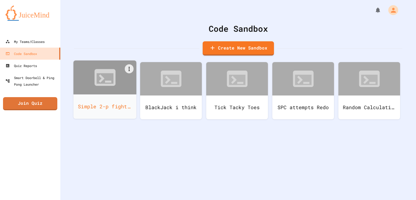
click at [104, 98] on div "Simple 2-p fighter" at bounding box center [104, 107] width 63 height 24
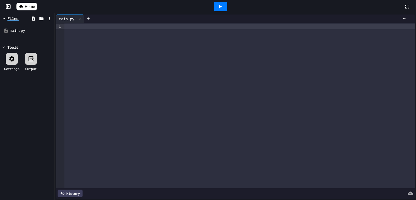
click at [231, 150] on div at bounding box center [239, 106] width 350 height 166
click at [106, 30] on span "******" at bounding box center [101, 32] width 9 height 4
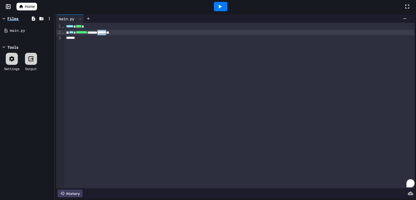
click at [106, 32] on span "******" at bounding box center [101, 32] width 9 height 4
click at [136, 46] on div "***** **** * *** ******** ****** ****** **" at bounding box center [239, 106] width 350 height 166
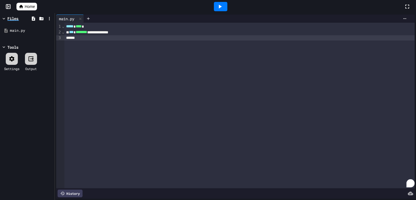
click at [31, 8] on span "Home" at bounding box center [30, 6] width 10 height 5
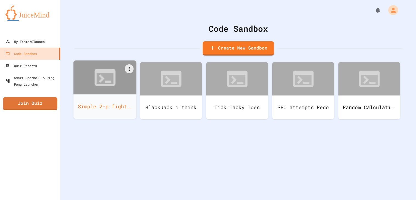
click at [132, 83] on div at bounding box center [104, 78] width 63 height 34
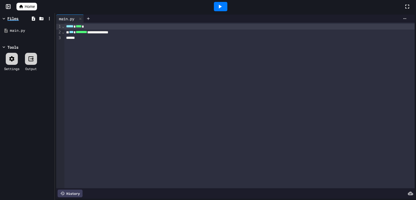
click at [125, 31] on div "**********" at bounding box center [239, 33] width 350 height 6
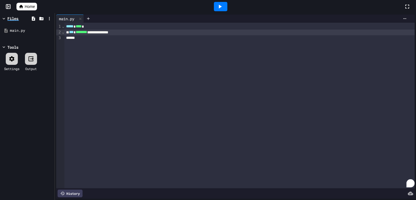
click at [137, 33] on div "**********" at bounding box center [239, 33] width 350 height 6
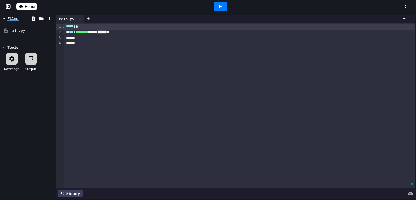
click at [87, 32] on span "********" at bounding box center [82, 32] width 12 height 4
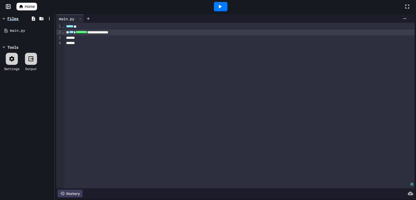
click at [88, 38] on div "To enrich screen reader interactions, please activate Accessibility in Grammarl…" at bounding box center [239, 37] width 350 height 5
click at [226, 10] on div at bounding box center [220, 6] width 13 height 9
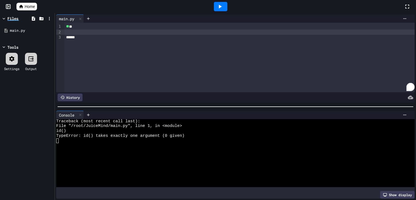
click at [74, 26] on div "** **" at bounding box center [239, 27] width 350 height 6
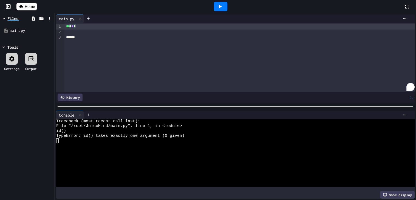
click at [222, 6] on icon at bounding box center [220, 6] width 7 height 7
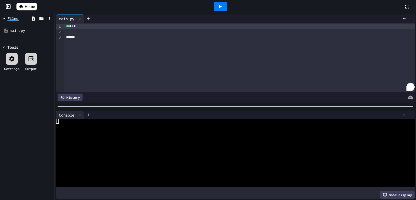
click at [86, 28] on div "** * * *" at bounding box center [239, 26] width 350 height 5
click at [223, 7] on div at bounding box center [220, 6] width 13 height 9
click at [85, 25] on span "*" at bounding box center [84, 26] width 2 height 4
click at [213, 7] on div at bounding box center [220, 6] width 19 height 15
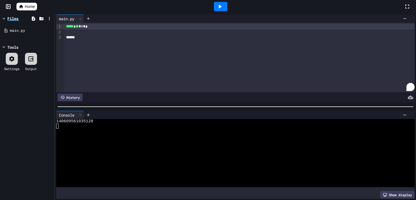
click at [219, 7] on icon at bounding box center [220, 7] width 3 height 4
click at [83, 25] on span "*" at bounding box center [82, 26] width 2 height 4
click at [218, 8] on icon at bounding box center [220, 6] width 7 height 7
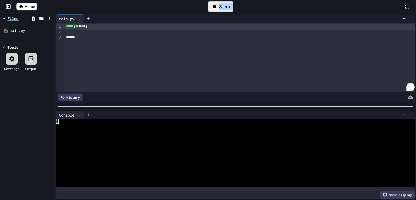
click at [218, 8] on div "Stop" at bounding box center [220, 6] width 25 height 10
click at [219, 8] on icon at bounding box center [220, 6] width 7 height 7
click at [219, 8] on icon at bounding box center [220, 7] width 3 height 4
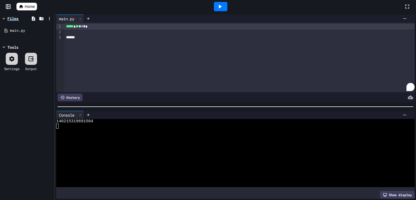
click at [219, 8] on icon at bounding box center [220, 7] width 3 height 4
click at [404, 110] on div "Console WWWWWWWWWWWWWWWWWWWWWWWWWWWWWWWW 140203080155376 Show display" at bounding box center [235, 155] width 361 height 91
click at [404, 113] on icon at bounding box center [404, 115] width 4 height 4
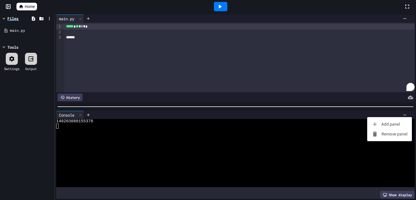
click at [399, 134] on li "Remove panel" at bounding box center [389, 134] width 45 height 10
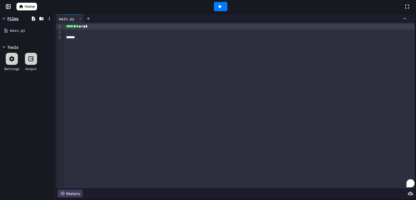
click at [97, 26] on div "***** * ** * * * *" at bounding box center [239, 27] width 350 height 6
click at [97, 26] on div "***** * ** * * **" at bounding box center [239, 27] width 350 height 6
click at [20, 52] on div "Settings Output" at bounding box center [27, 62] width 52 height 24
click at [18, 53] on div "Settings Output" at bounding box center [27, 62] width 52 height 24
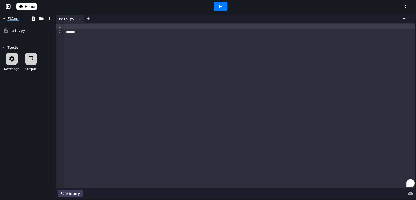
click at [16, 58] on div at bounding box center [12, 59] width 12 height 12
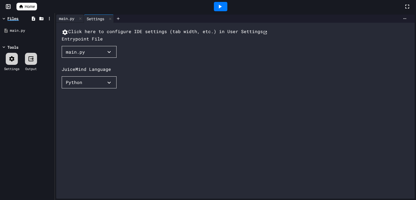
click at [69, 16] on div "main.py" at bounding box center [66, 19] width 21 height 6
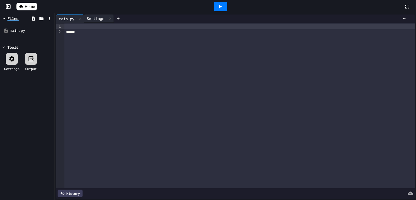
click at [89, 17] on div "Settings" at bounding box center [95, 19] width 23 height 6
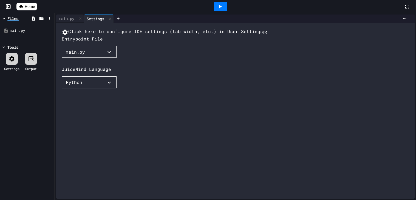
click at [37, 9] on link "Home" at bounding box center [26, 7] width 21 height 8
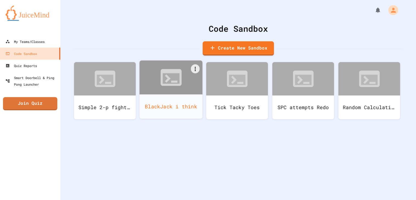
click at [147, 97] on div "BlackJack i think" at bounding box center [171, 107] width 63 height 24
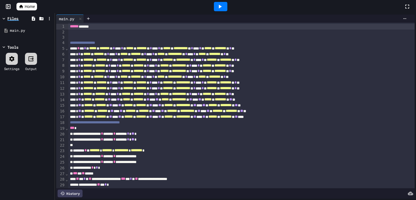
click at [32, 8] on span "Home" at bounding box center [30, 6] width 10 height 5
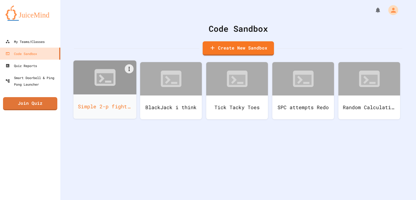
click at [101, 98] on div "Simple 2-p fighter" at bounding box center [104, 107] width 63 height 24
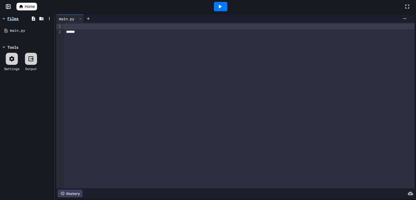
click at [95, 44] on div at bounding box center [239, 106] width 350 height 166
click at [25, 8] on span "Home" at bounding box center [30, 6] width 10 height 5
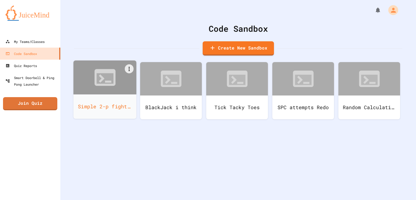
click at [83, 107] on div "Simple 2-p fighter" at bounding box center [104, 107] width 63 height 24
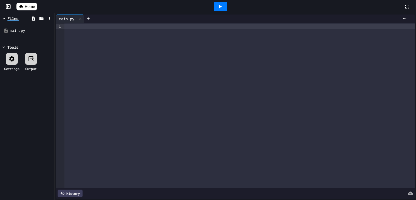
click at [82, 63] on div at bounding box center [239, 106] width 350 height 166
click at [35, 3] on link "Home" at bounding box center [26, 7] width 21 height 8
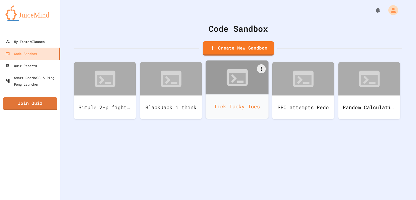
click at [236, 100] on div "Tick Tacky Toes" at bounding box center [237, 107] width 63 height 24
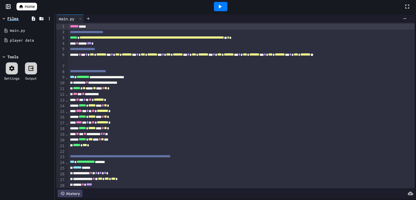
click at [70, 191] on div "History" at bounding box center [70, 194] width 25 height 8
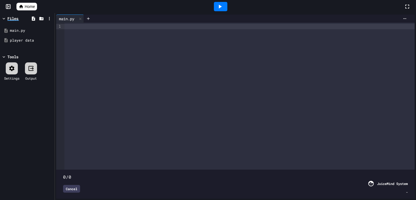
type input "****"
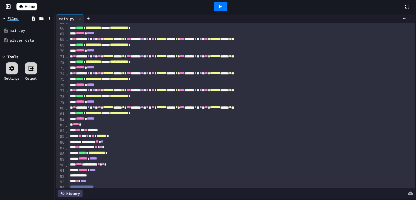
scroll to position [373, 0]
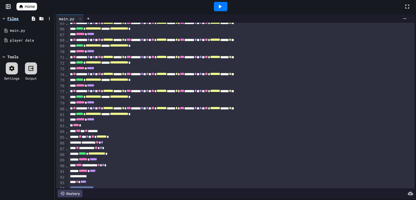
click at [86, 140] on div "** ** * * ** ******* *" at bounding box center [241, 137] width 346 height 6
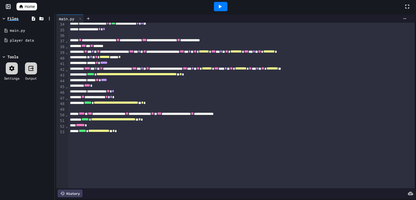
scroll to position [0, 0]
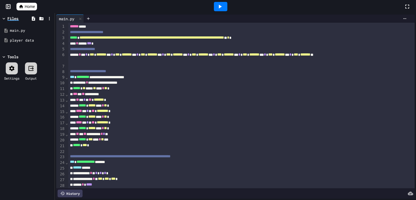
click at [66, 78] on span "⌄" at bounding box center [66, 77] width 3 height 4
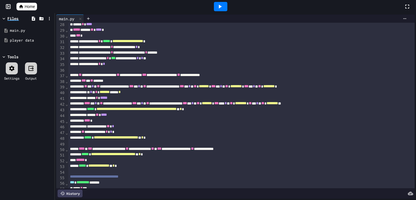
scroll to position [92, 0]
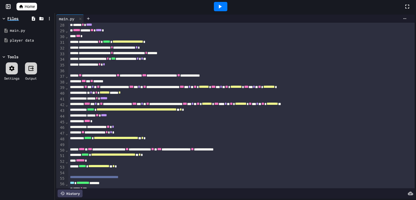
click at [223, 7] on icon at bounding box center [220, 6] width 7 height 7
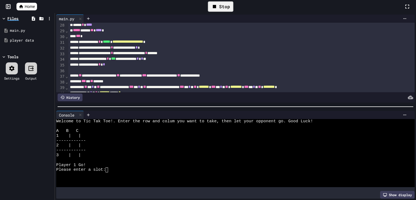
click at [198, 156] on div "3 | |" at bounding box center [232, 155] width 353 height 5
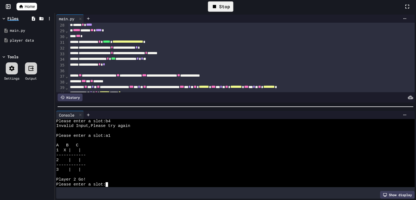
scroll to position [656, 0]
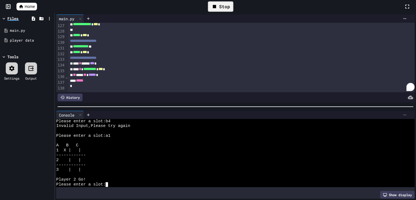
click at [406, 114] on icon at bounding box center [404, 115] width 4 height 4
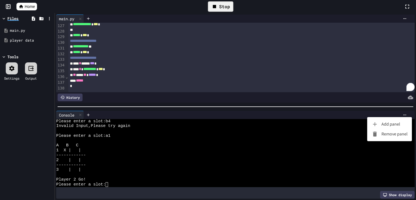
click at [380, 135] on div at bounding box center [377, 134] width 10 height 7
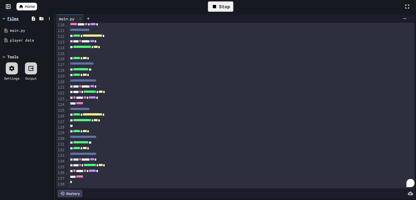
scroll to position [559, 0]
